Goal: Task Accomplishment & Management: Use online tool/utility

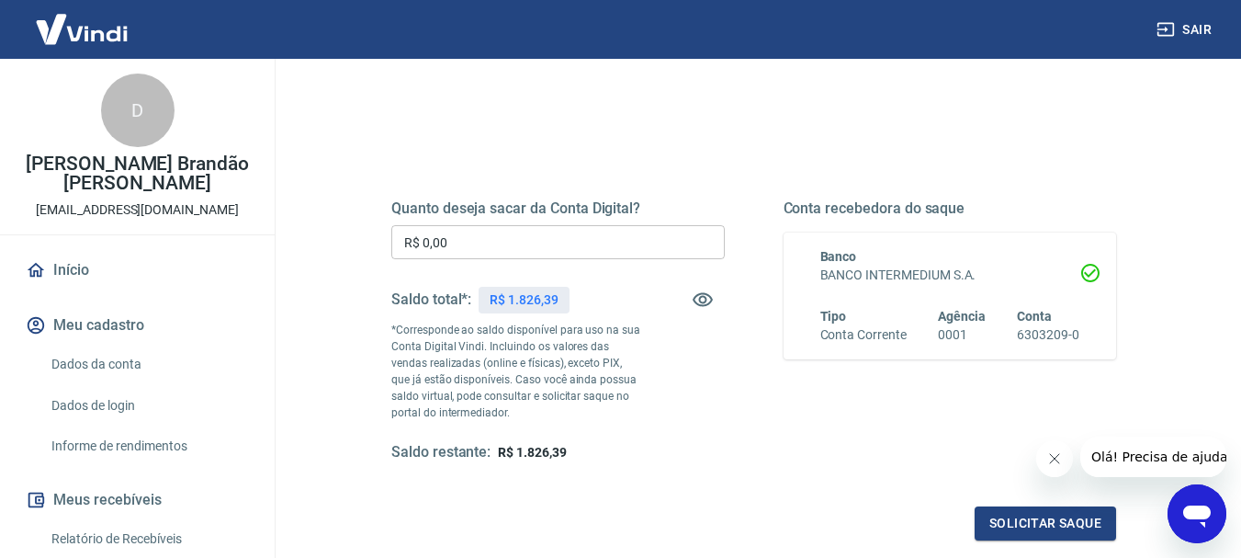
scroll to position [184, 0]
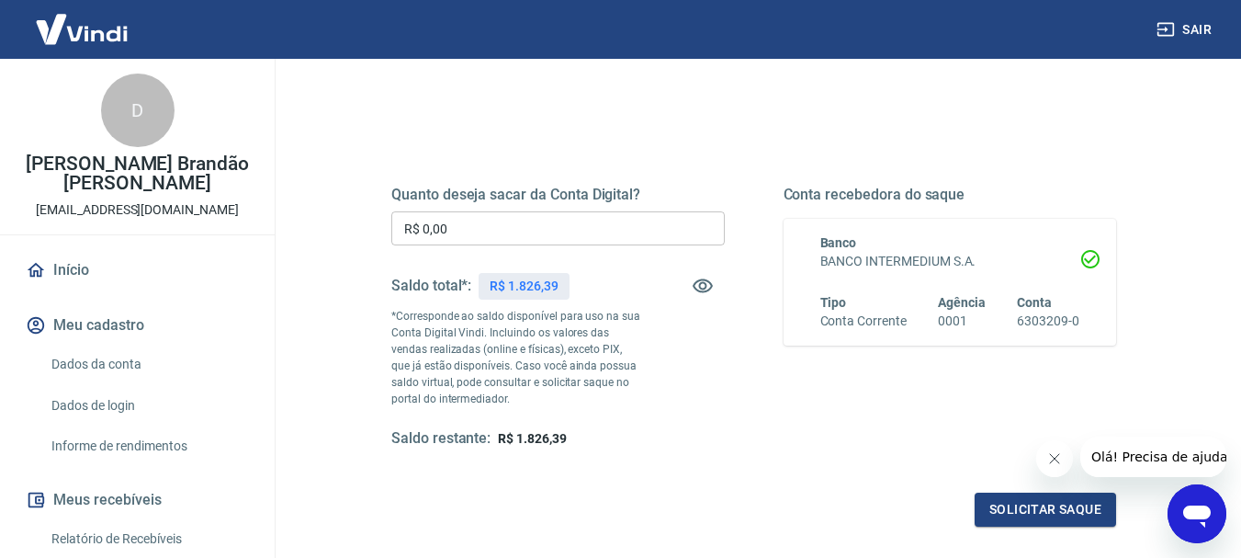
click at [591, 237] on input "R$ 0,00" at bounding box center [558, 228] width 334 height 34
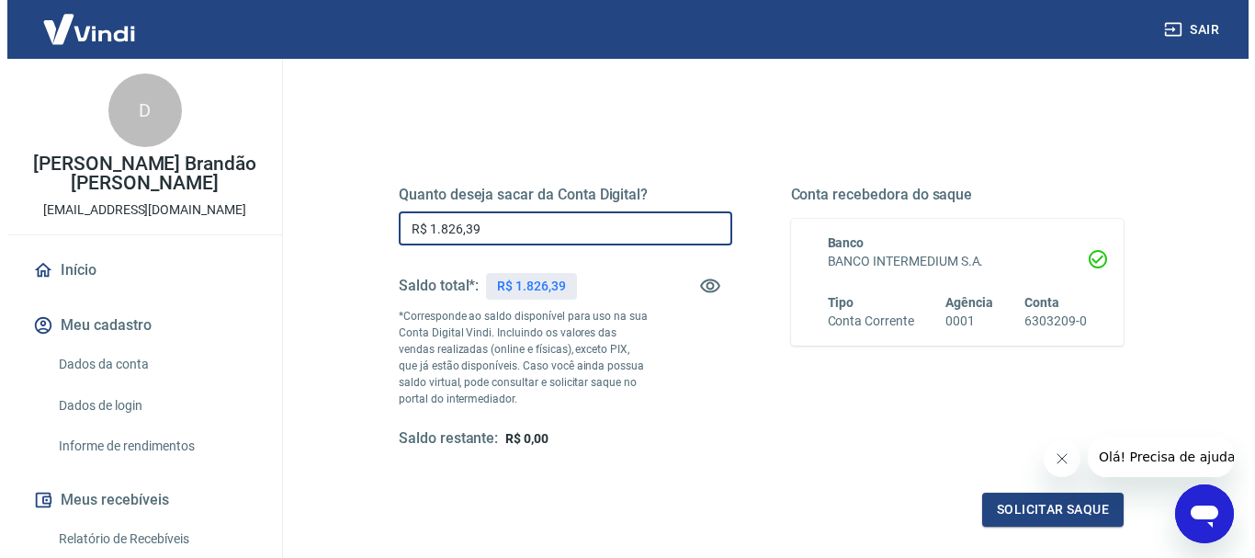
scroll to position [276, 0]
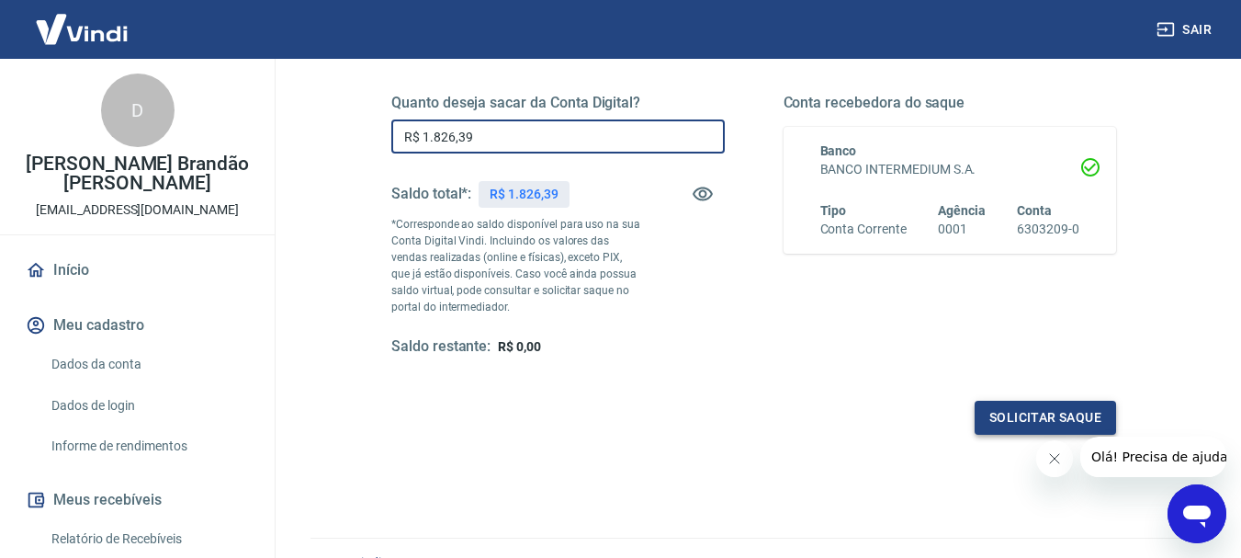
type input "R$ 1.826,39"
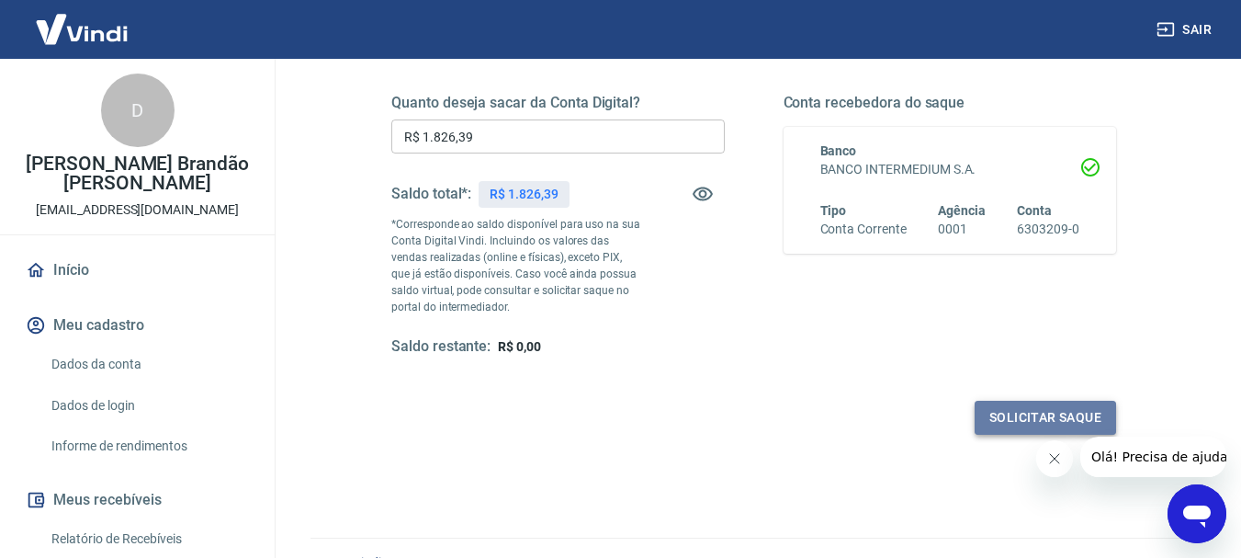
click at [1001, 418] on button "Solicitar saque" at bounding box center [1045, 418] width 141 height 34
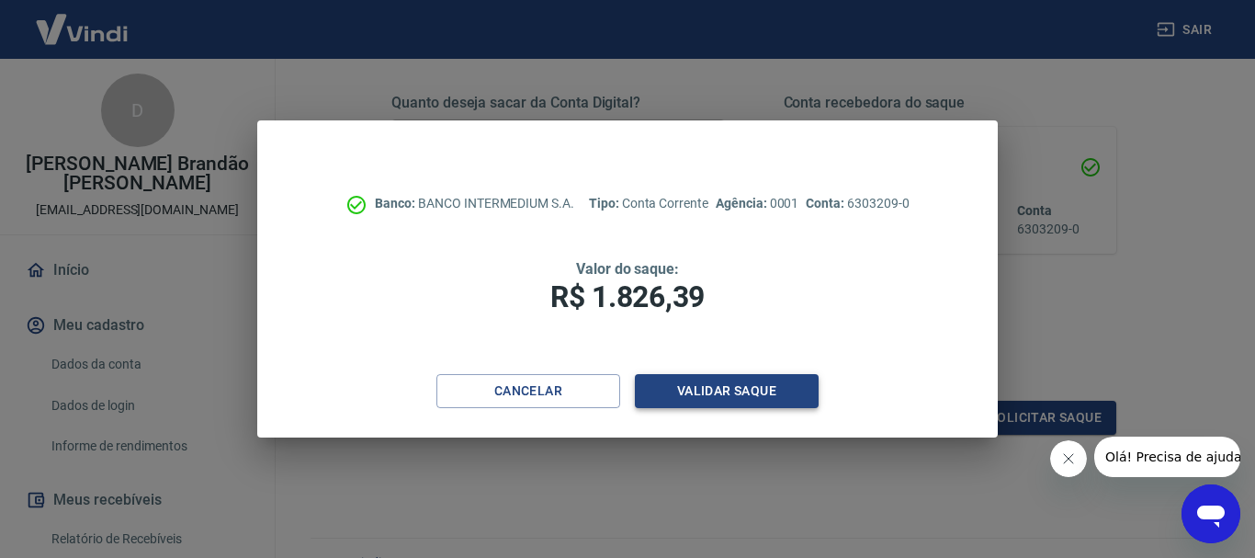
drag, startPoint x: 701, startPoint y: 410, endPoint x: 700, endPoint y: 400, distance: 10.1
click at [701, 410] on div "Cancelar Validar saque" at bounding box center [627, 405] width 740 height 63
click at [700, 390] on button "Validar saque" at bounding box center [727, 391] width 184 height 34
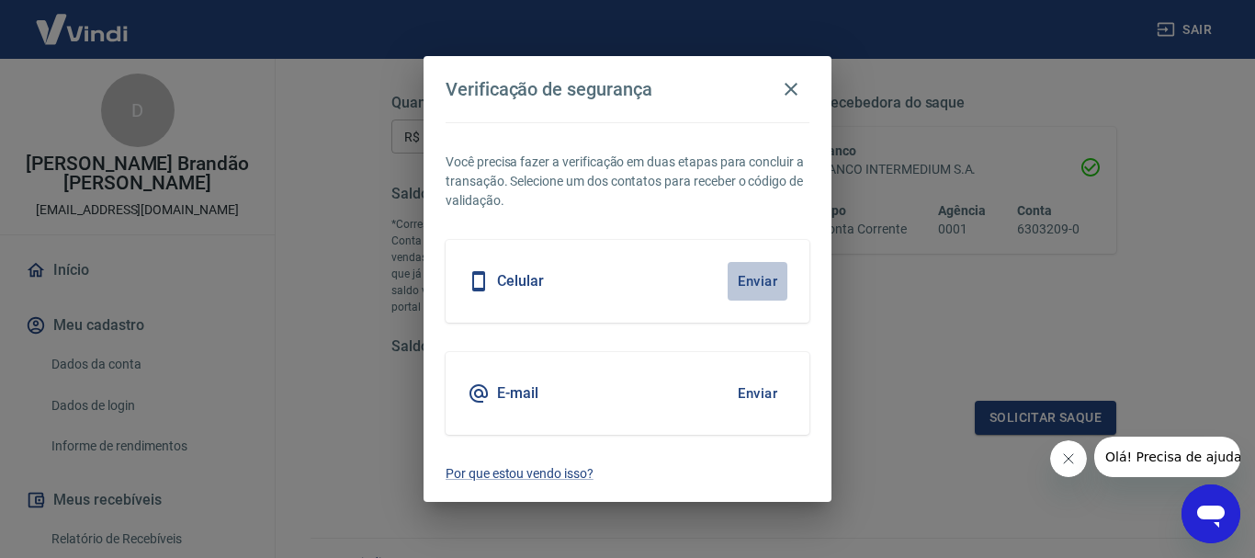
click at [752, 277] on button "Enviar" at bounding box center [758, 281] width 60 height 39
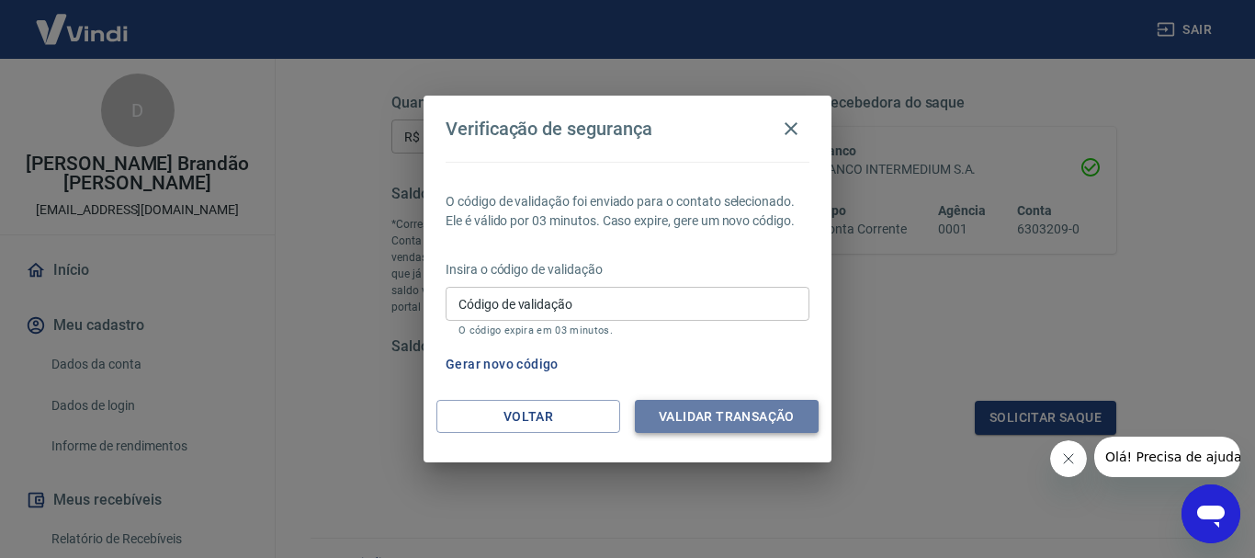
click at [718, 417] on button "Validar transação" at bounding box center [727, 417] width 184 height 34
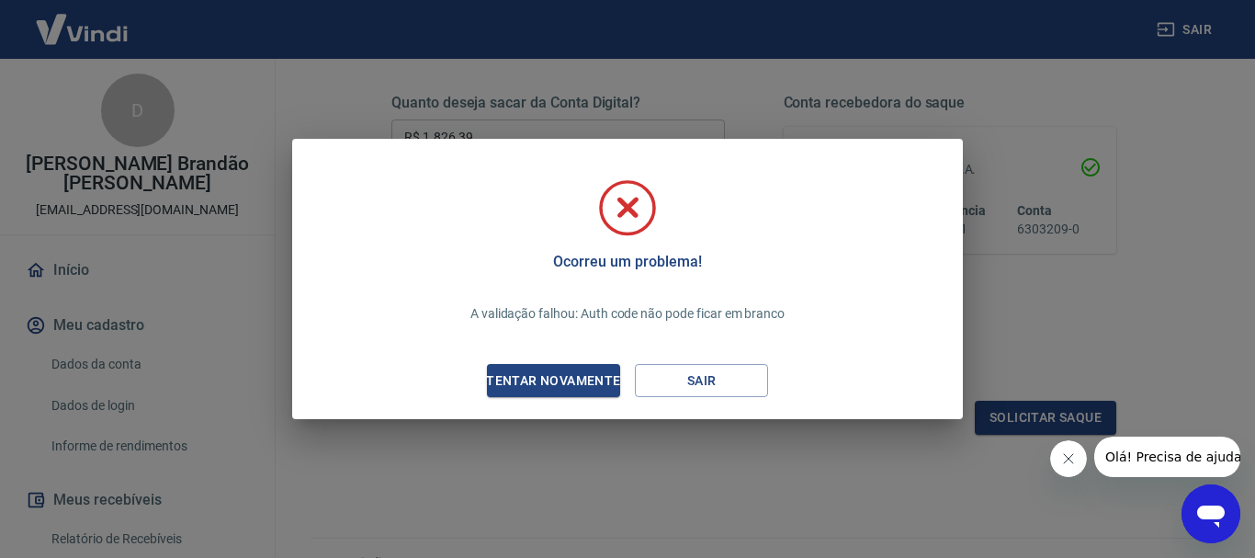
click at [582, 377] on div "Tentar novamente" at bounding box center [553, 380] width 178 height 23
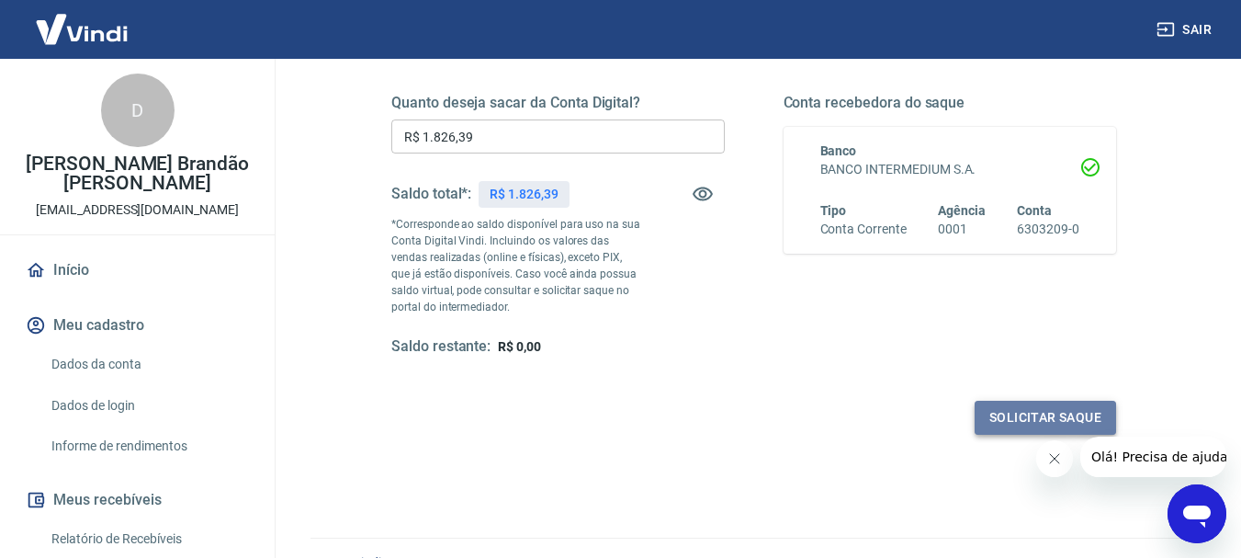
click at [1091, 417] on button "Solicitar saque" at bounding box center [1045, 418] width 141 height 34
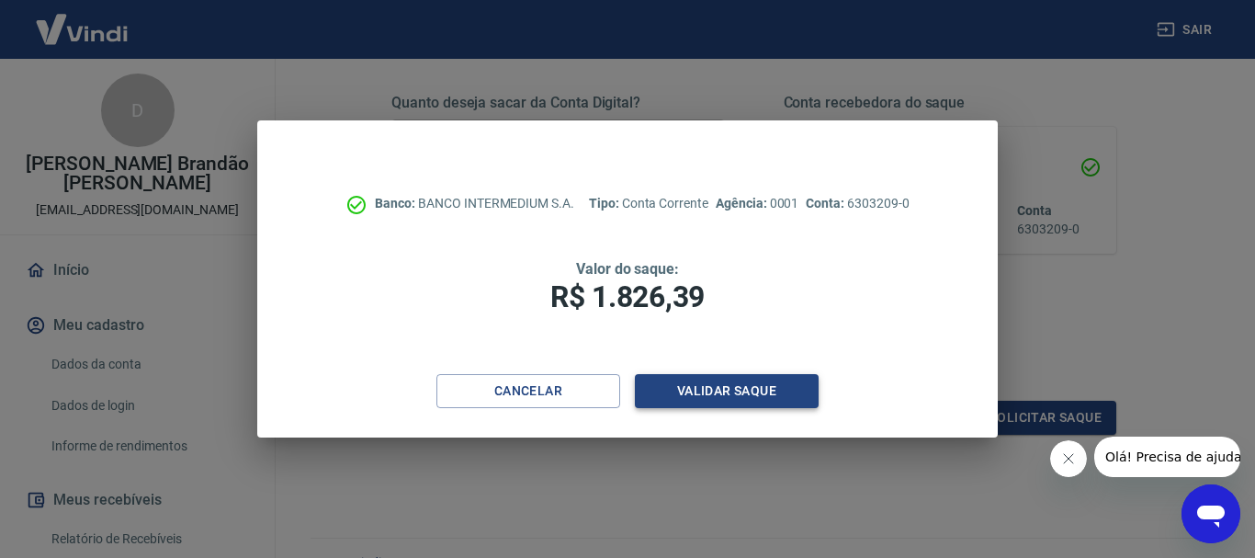
click at [696, 387] on button "Validar saque" at bounding box center [727, 391] width 184 height 34
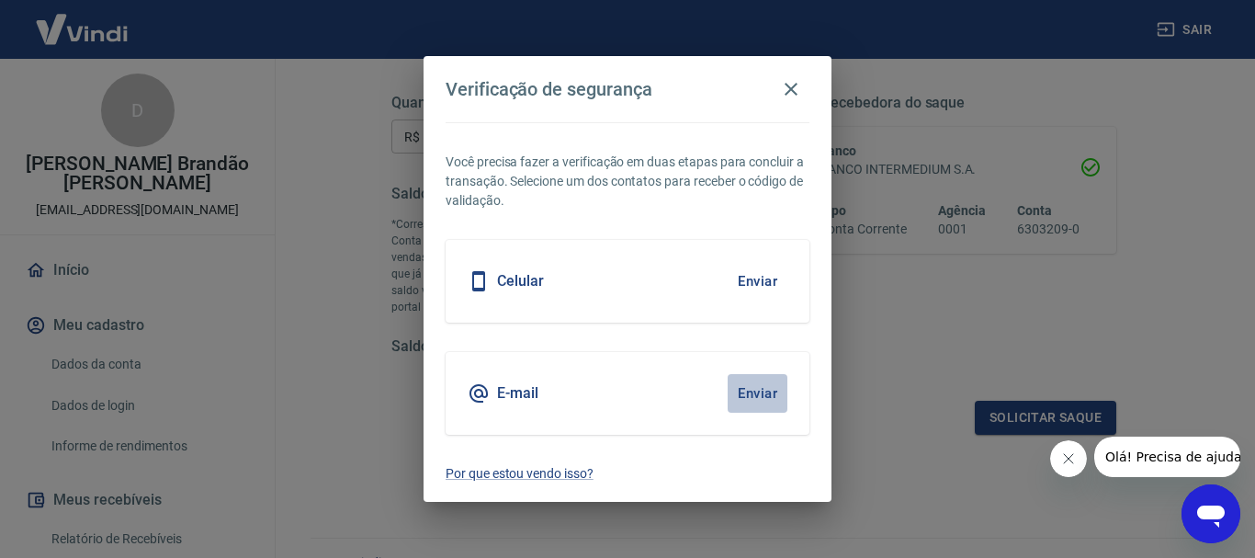
click at [780, 393] on button "Enviar" at bounding box center [758, 393] width 60 height 39
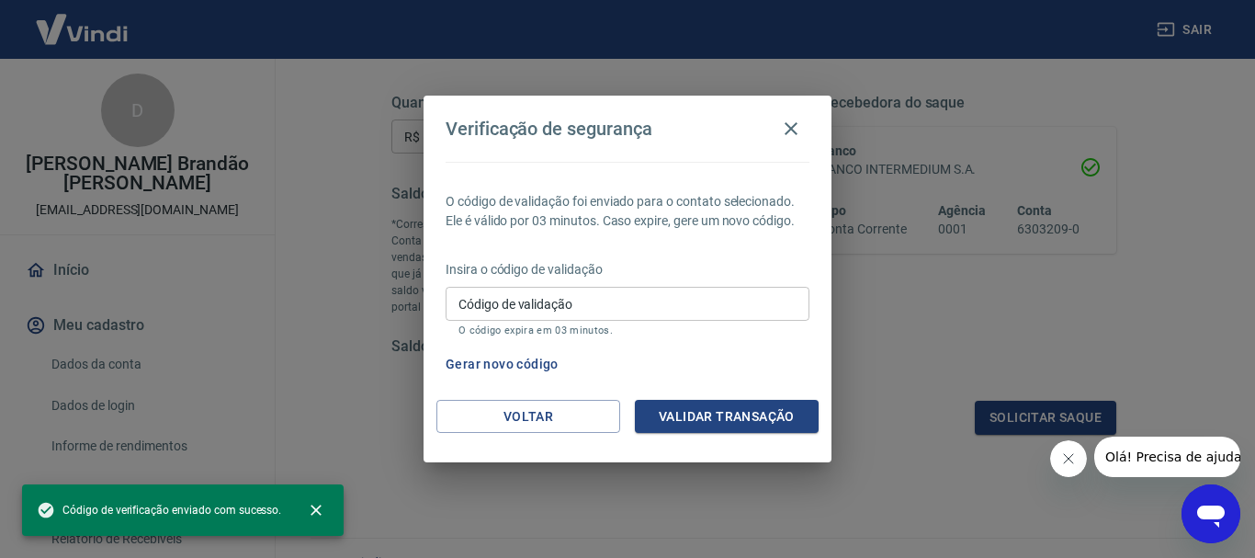
click at [588, 311] on input "Código de validação" at bounding box center [628, 304] width 364 height 34
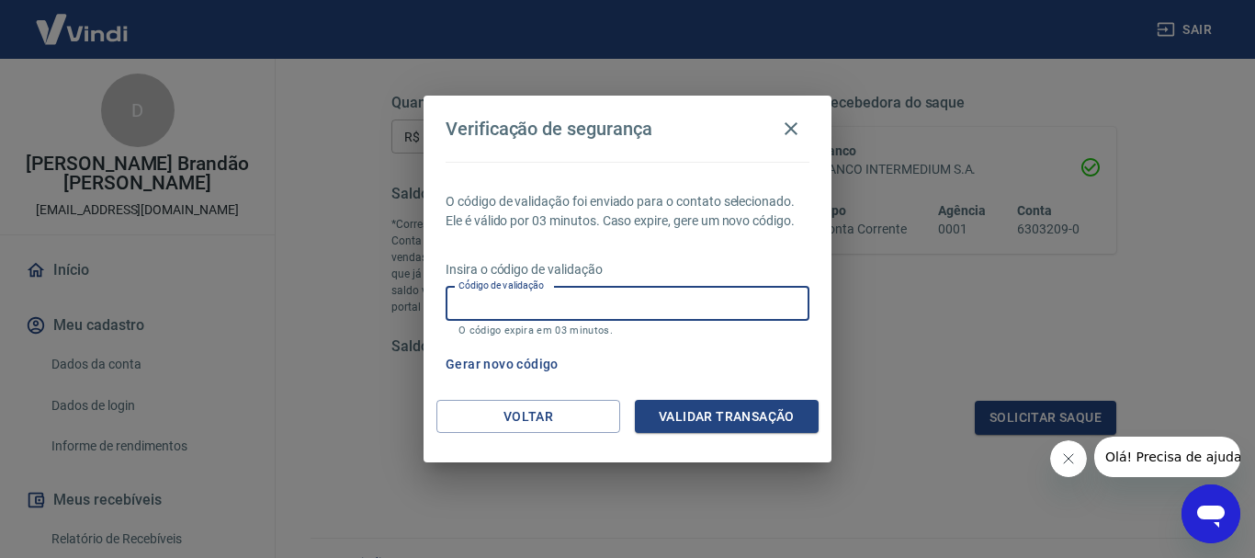
paste input "639979"
type input "639979"
click at [729, 424] on button "Validar transação" at bounding box center [727, 417] width 184 height 34
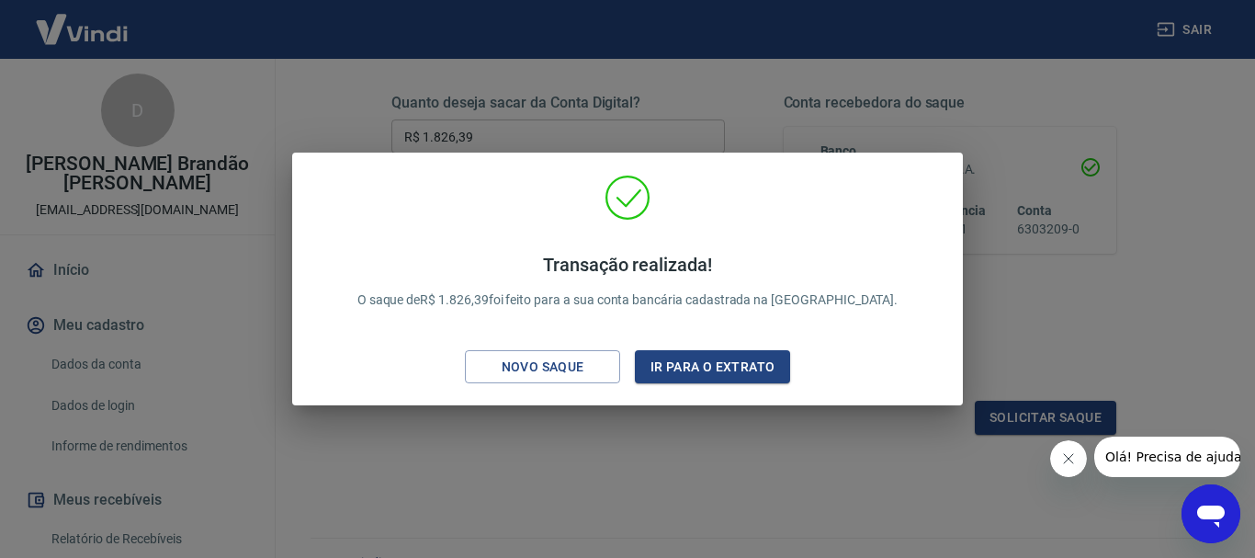
click at [1023, 291] on div "Transação realizada! O saque de R$ 1.826,39 foi feito para a sua conta bancária…" at bounding box center [627, 279] width 1255 height 558
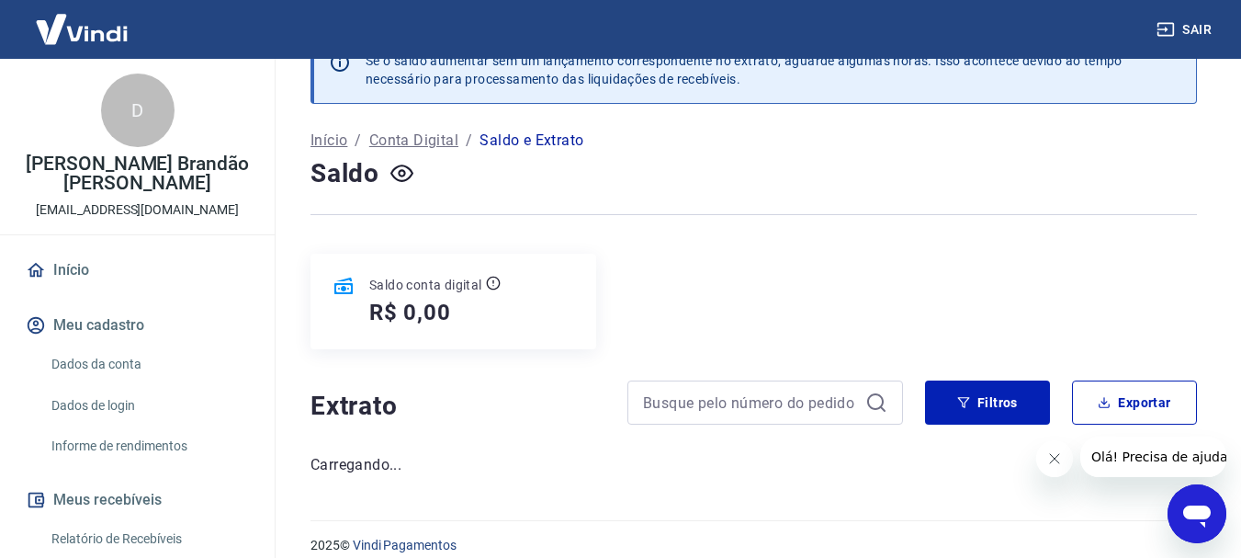
scroll to position [64, 0]
